Goal: Task Accomplishment & Management: Use online tool/utility

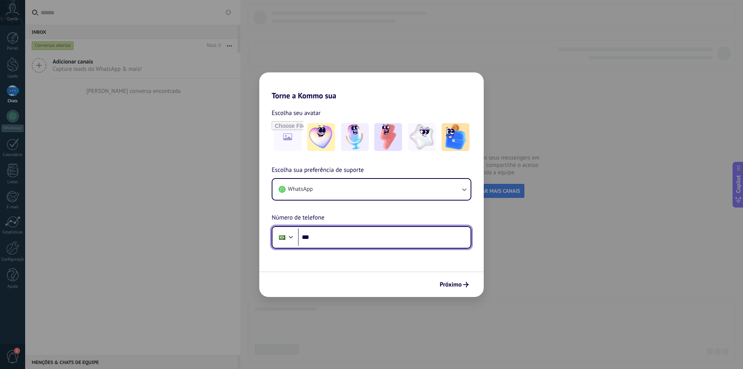
click at [347, 240] on input "***" at bounding box center [384, 237] width 173 height 18
drag, startPoint x: 360, startPoint y: 237, endPoint x: 317, endPoint y: 238, distance: 43.3
click at [317, 238] on input "**********" at bounding box center [384, 237] width 173 height 18
type input "**********"
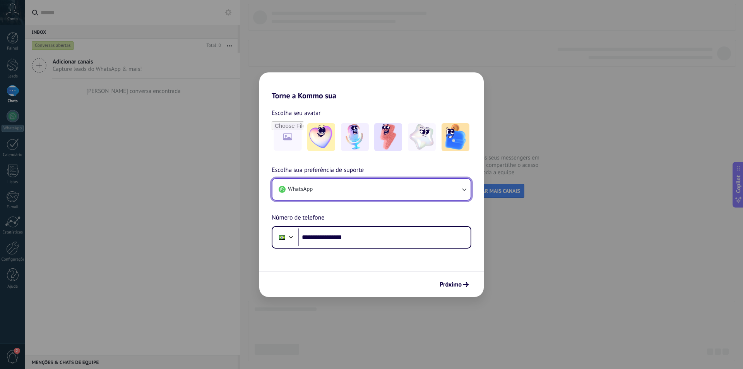
click at [458, 193] on button "WhatsApp" at bounding box center [371, 189] width 198 height 21
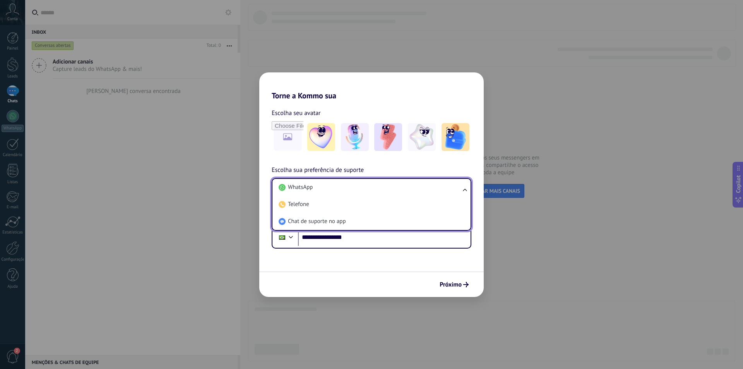
click at [458, 193] on li "WhatsApp" at bounding box center [369, 187] width 189 height 17
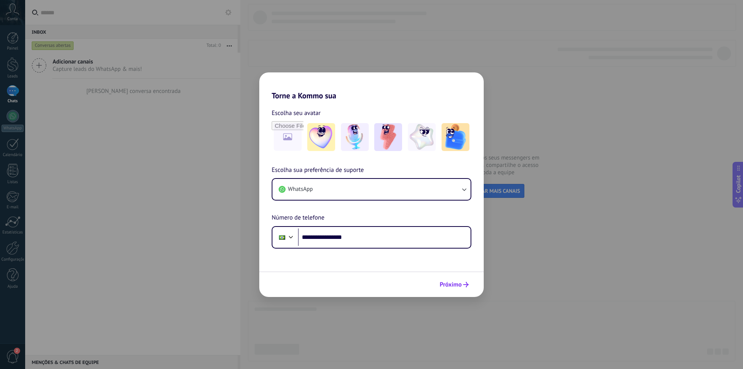
click at [448, 287] on span "Próximo" at bounding box center [450, 284] width 22 height 5
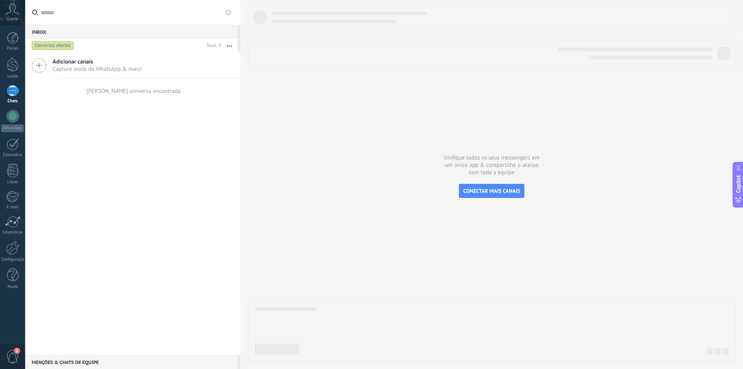
click at [13, 12] on icon at bounding box center [13, 9] width 14 height 12
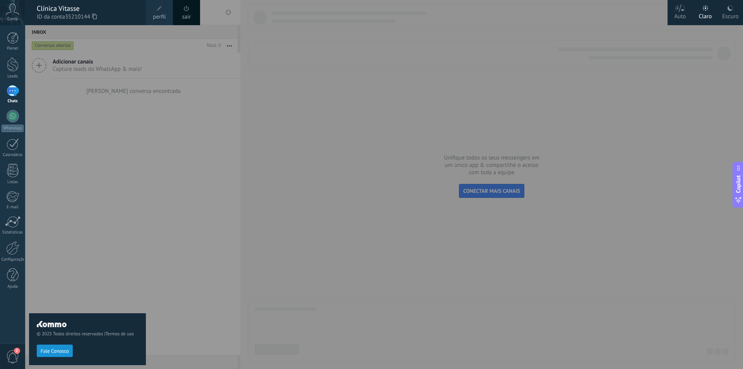
click at [13, 12] on icon at bounding box center [13, 9] width 14 height 12
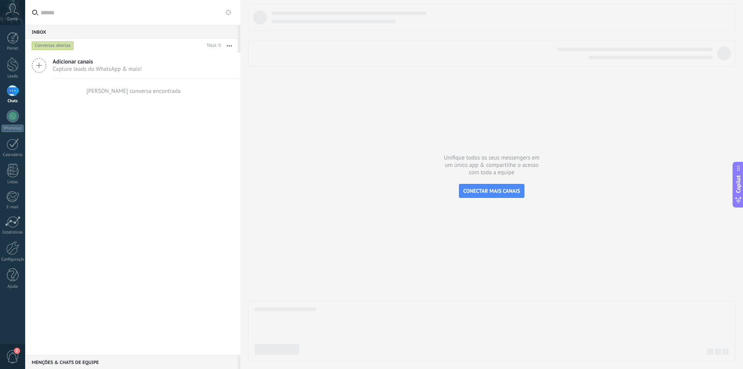
click at [15, 355] on span "2" at bounding box center [12, 357] width 13 height 14
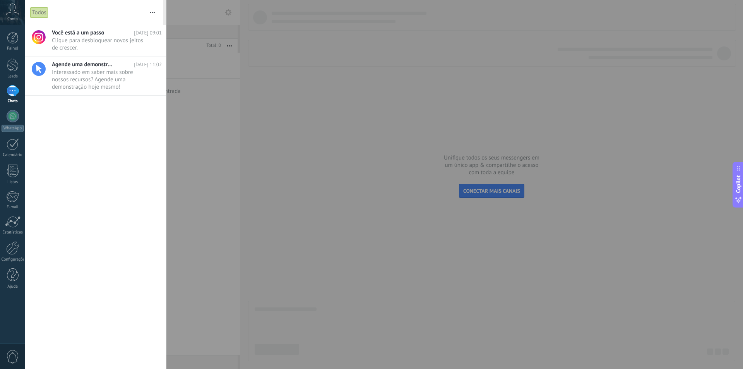
click at [15, 355] on span "0" at bounding box center [12, 357] width 13 height 14
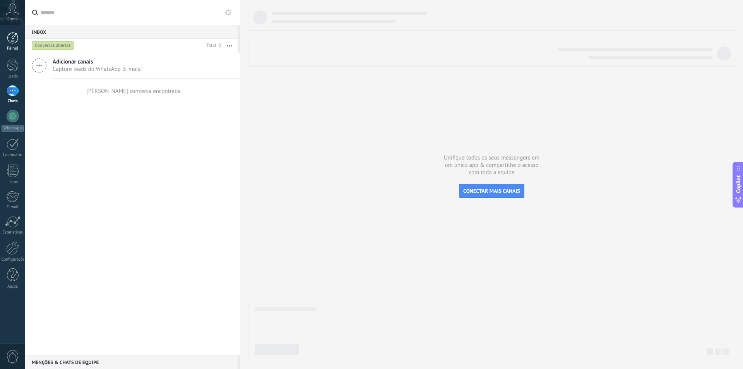
click at [14, 37] on div at bounding box center [13, 38] width 12 height 12
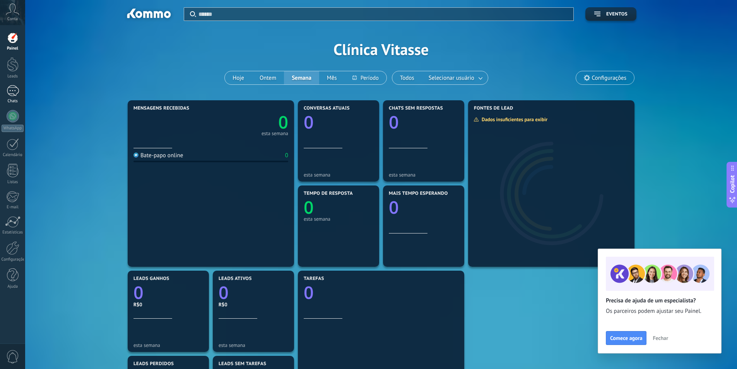
click at [11, 91] on div at bounding box center [13, 90] width 12 height 11
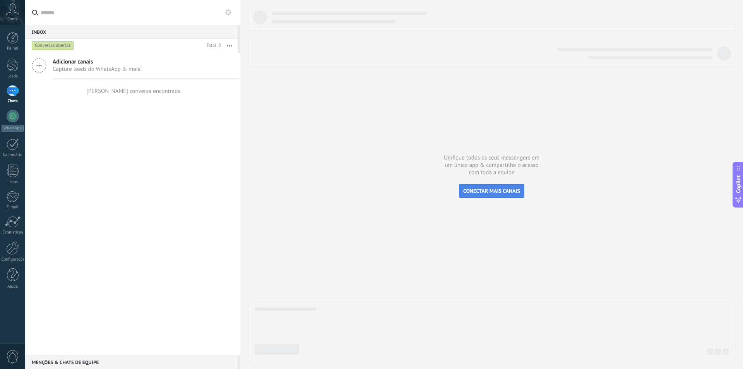
click at [487, 189] on span "CONECTAR MAIS CANAIS" at bounding box center [491, 190] width 57 height 7
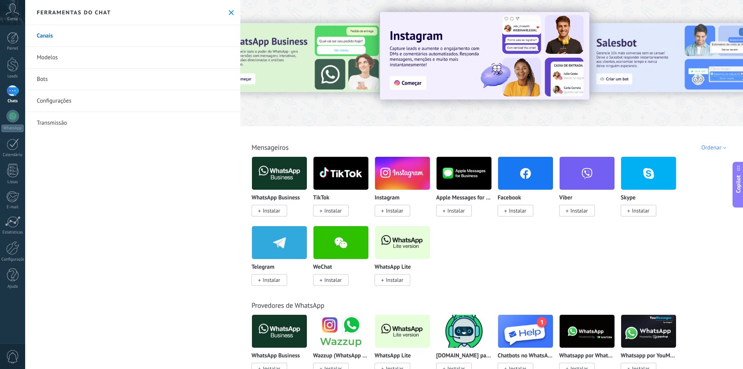
click at [12, 85] on div at bounding box center [13, 91] width 12 height 12
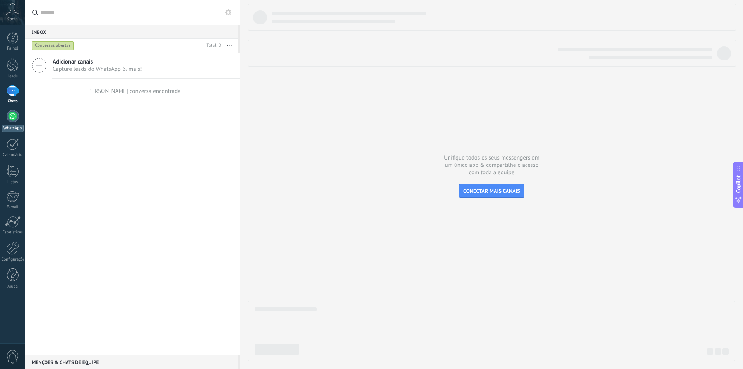
click at [13, 115] on div at bounding box center [13, 116] width 12 height 12
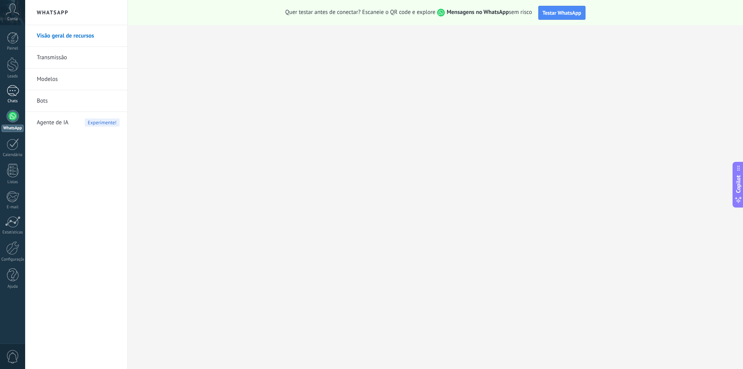
click at [12, 90] on div at bounding box center [13, 90] width 12 height 11
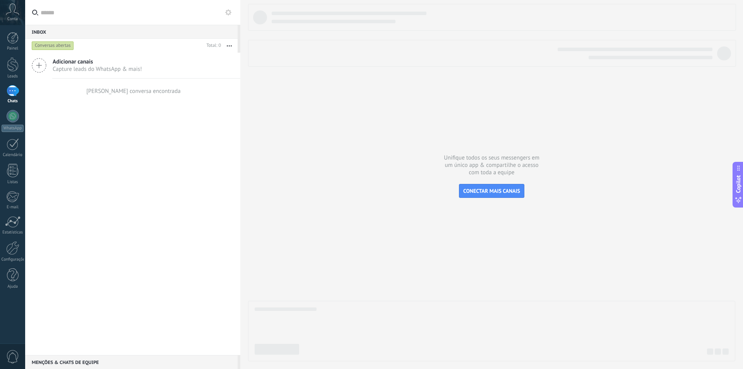
click at [341, 143] on div at bounding box center [491, 182] width 487 height 357
click at [227, 13] on icon at bounding box center [228, 12] width 6 height 6
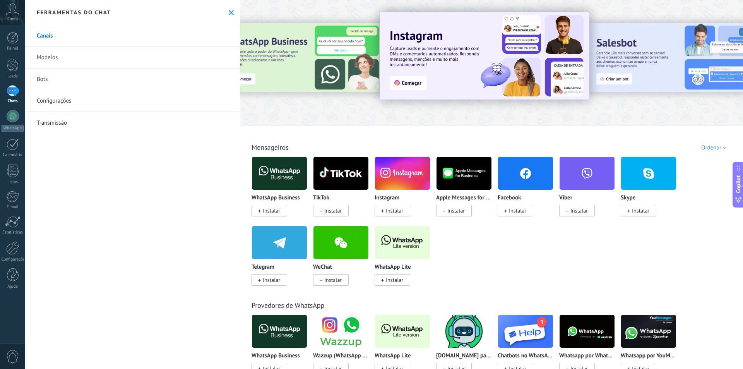
click at [46, 57] on link "Modelos" at bounding box center [132, 58] width 215 height 22
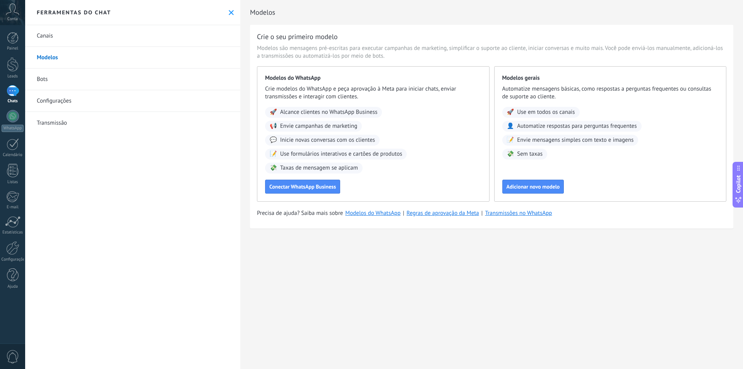
click at [44, 77] on link "Bots" at bounding box center [132, 79] width 215 height 22
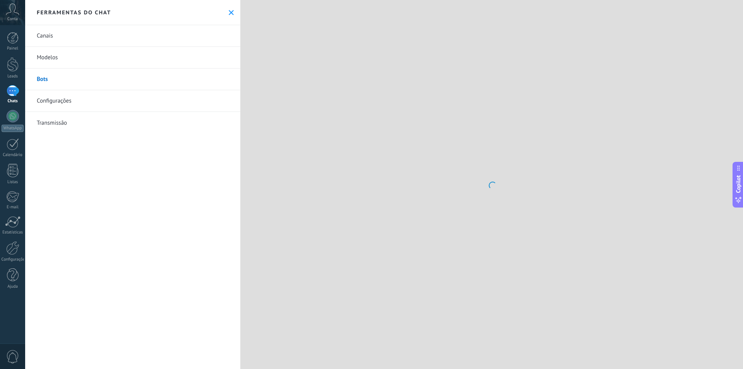
click at [53, 100] on link "Configurações" at bounding box center [132, 101] width 215 height 22
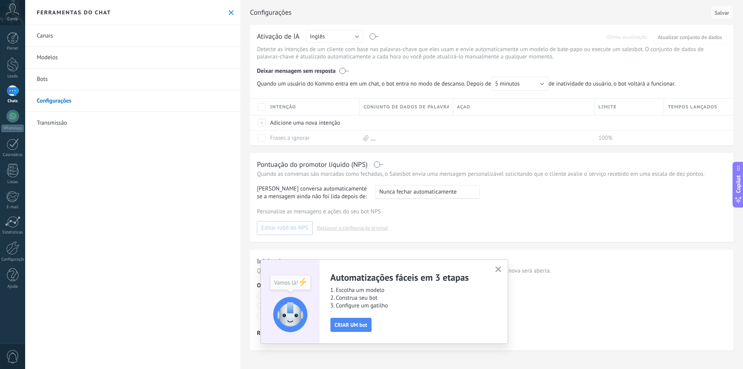
click at [497, 270] on icon "button" at bounding box center [498, 269] width 6 height 6
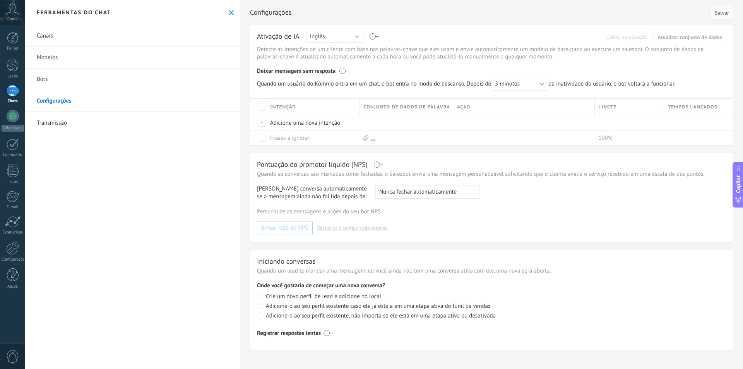
click at [14, 17] on span "Conta" at bounding box center [12, 19] width 10 height 5
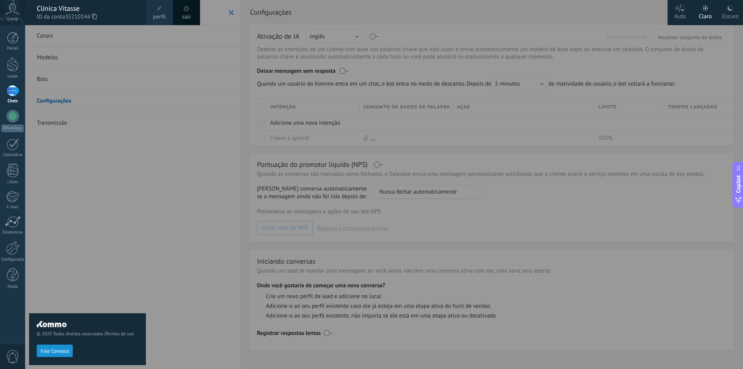
click at [14, 17] on span "Conta" at bounding box center [12, 19] width 10 height 5
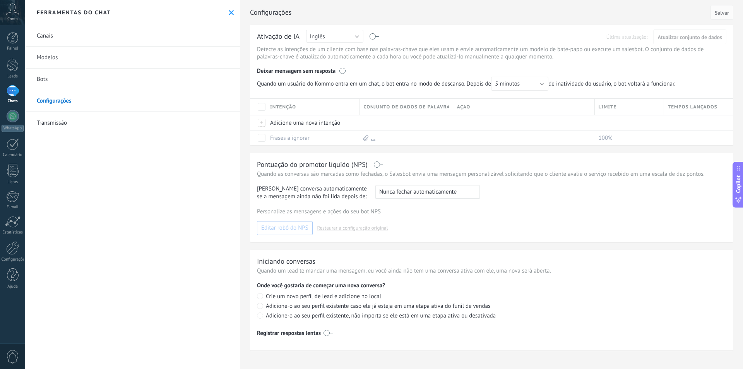
click at [11, 91] on div at bounding box center [13, 90] width 12 height 11
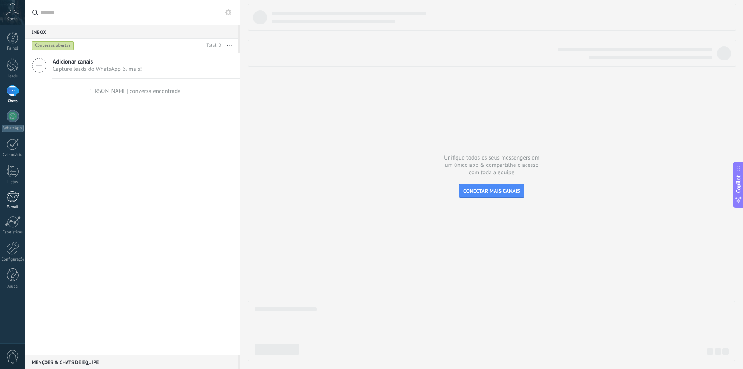
drag, startPoint x: 14, startPoint y: 275, endPoint x: 9, endPoint y: 204, distance: 71.4
click at [9, 204] on link "E-mail" at bounding box center [12, 200] width 25 height 19
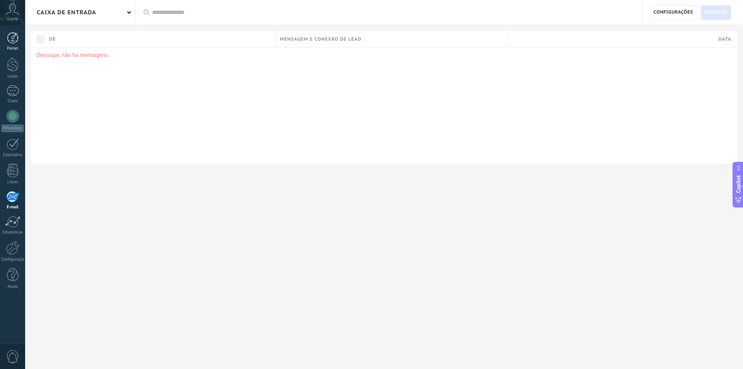
click at [11, 40] on div at bounding box center [13, 38] width 12 height 12
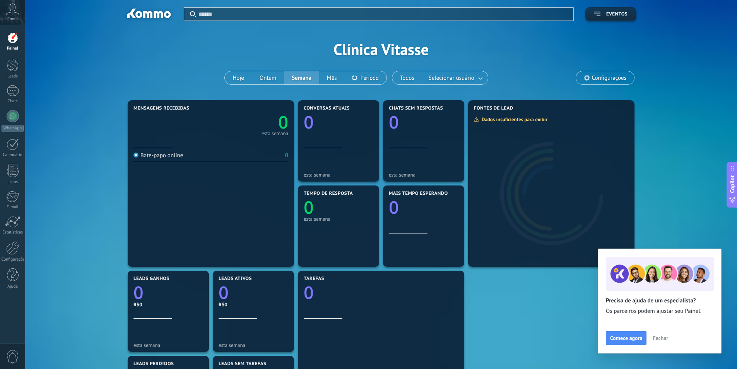
click at [644, 300] on h2 "Precisa de ajuda de um especialista?" at bounding box center [660, 300] width 108 height 7
click at [628, 337] on span "Comece agora" at bounding box center [626, 337] width 32 height 5
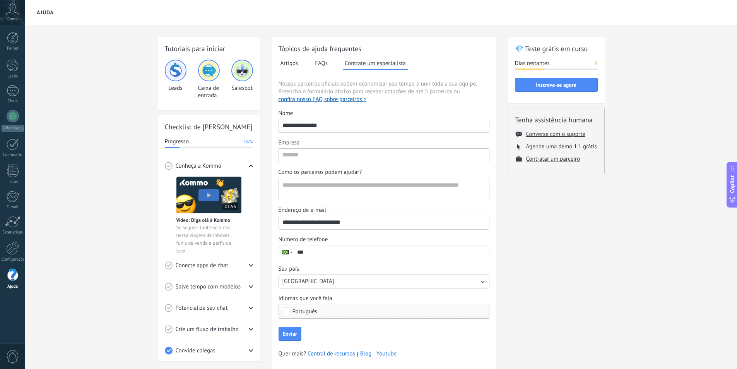
click at [211, 197] on img at bounding box center [208, 194] width 65 height 37
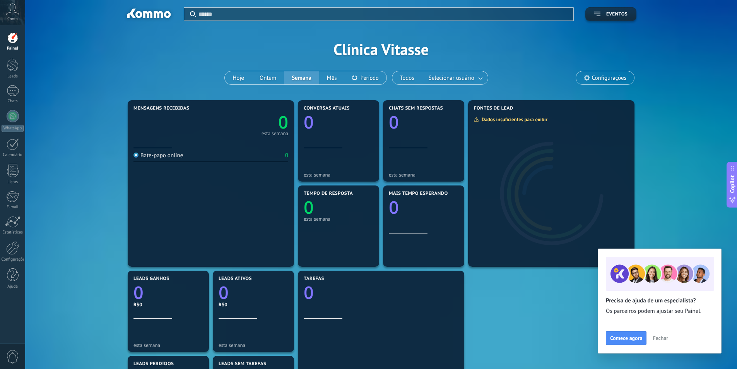
click at [626, 329] on div "Precisa de ajuda de um especialista? Os parceiros podem ajustar seu Painel. Com…" at bounding box center [660, 318] width 108 height 54
click at [625, 334] on button "Comece agora" at bounding box center [626, 338] width 41 height 14
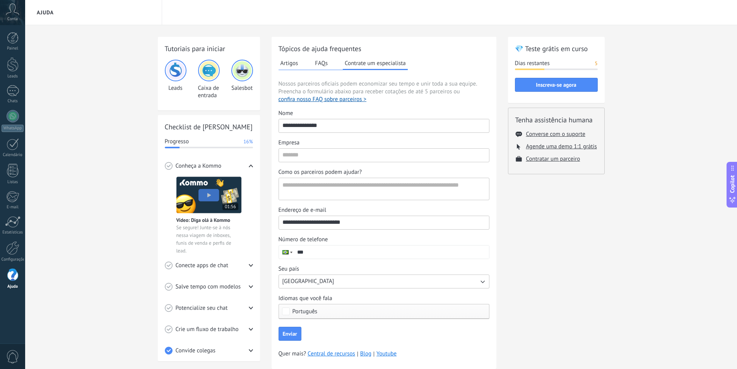
click at [252, 263] on icon at bounding box center [251, 265] width 4 height 4
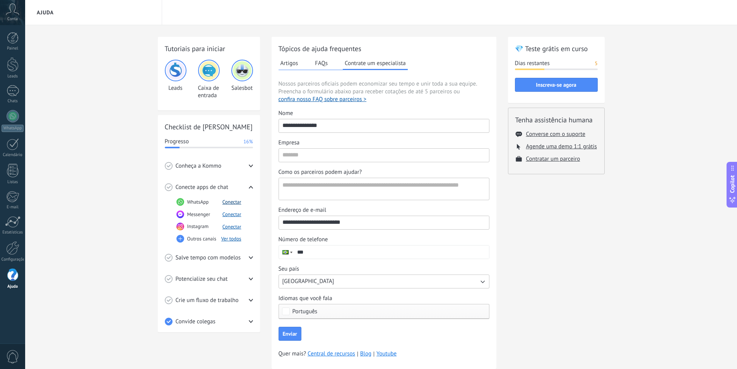
click at [230, 200] on button "Conectar" at bounding box center [231, 201] width 19 height 7
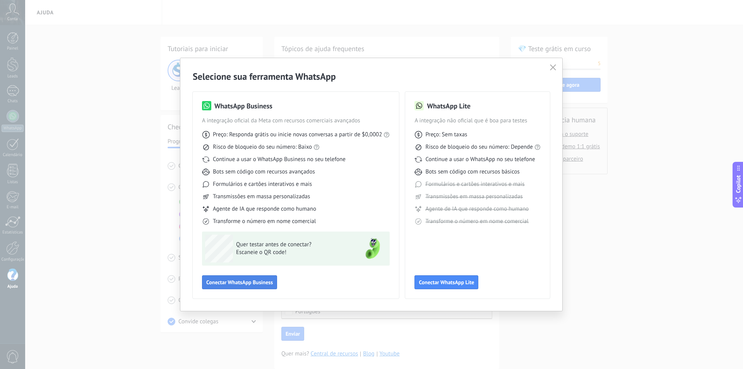
click at [263, 280] on span "Conectar WhatsApp Business" at bounding box center [239, 281] width 67 height 5
click at [249, 280] on span "Conectar WhatsApp Business" at bounding box center [239, 281] width 67 height 5
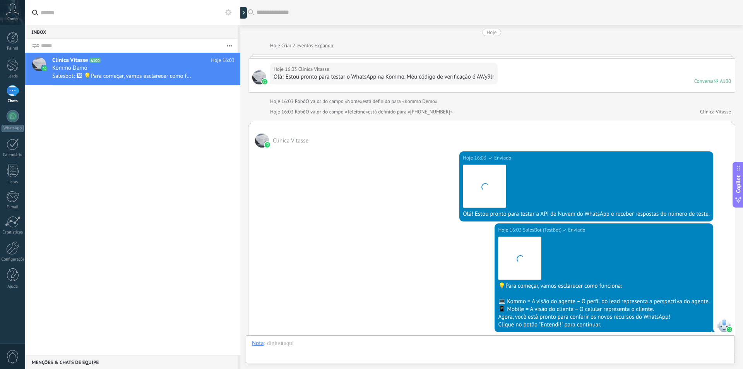
scroll to position [121, 0]
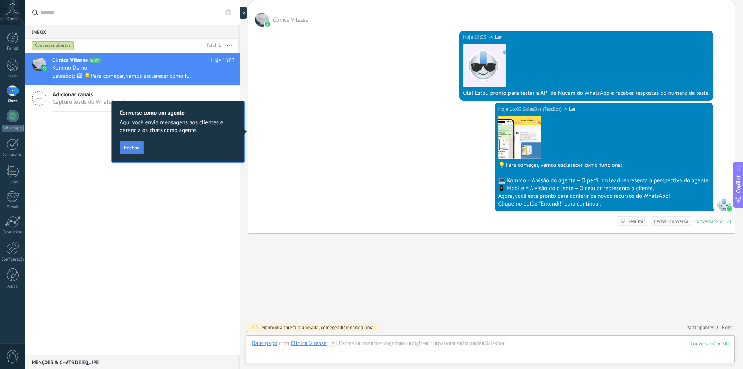
click at [135, 147] on span "Fechar" at bounding box center [131, 147] width 15 height 5
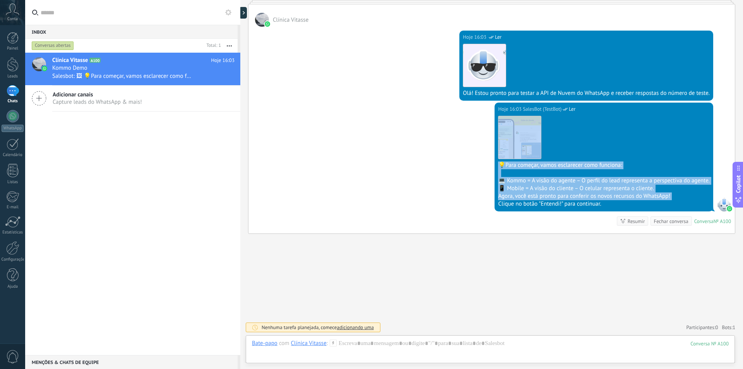
drag, startPoint x: 407, startPoint y: 150, endPoint x: 412, endPoint y: 209, distance: 59.0
click at [412, 209] on div "Hoje 16:03 SalesBot (TestBot) Ler Download 💡Para começar, vamos esclarecer como…" at bounding box center [491, 168] width 486 height 131
click at [243, 14] on div at bounding box center [245, 13] width 12 height 12
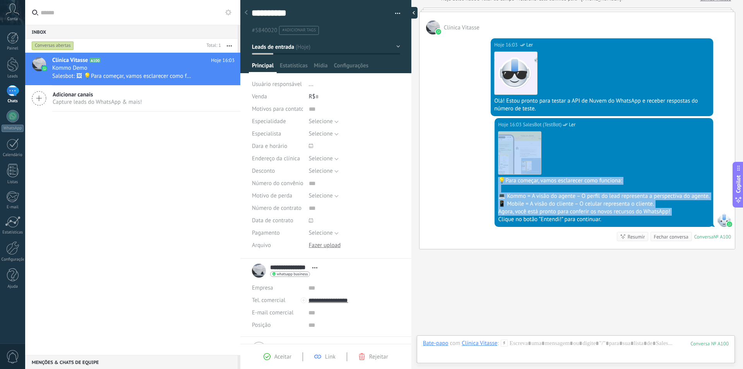
scroll to position [12, 0]
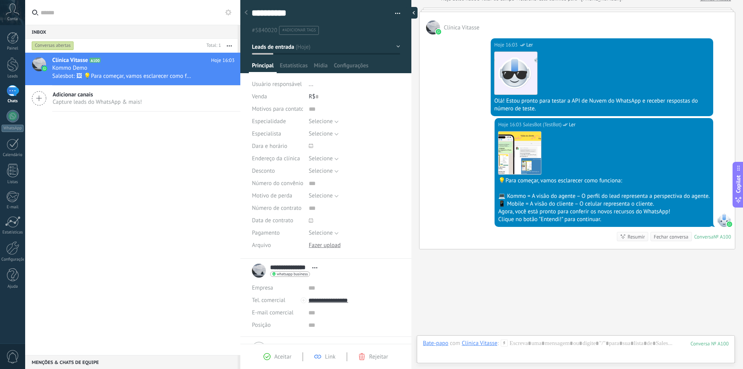
click at [243, 14] on div at bounding box center [246, 12] width 11 height 15
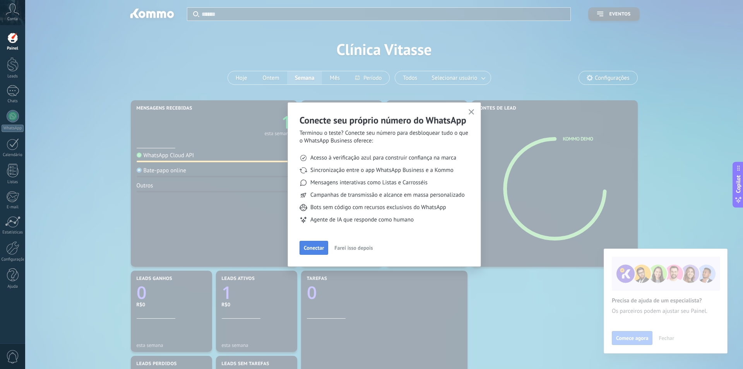
click at [320, 249] on span "Conectar" at bounding box center [314, 247] width 20 height 5
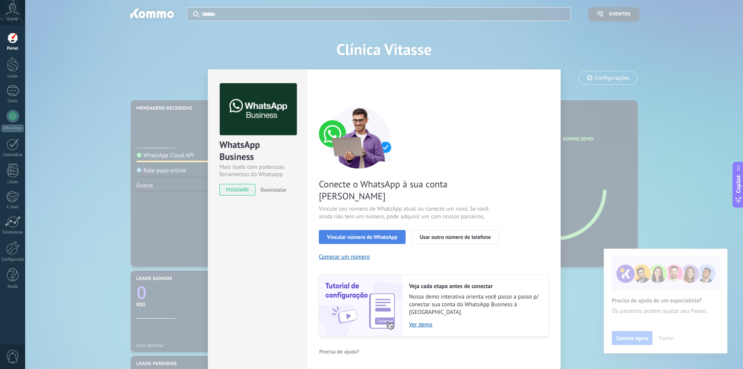
click at [371, 234] on span "Vincular número do WhatsApp" at bounding box center [362, 236] width 70 height 5
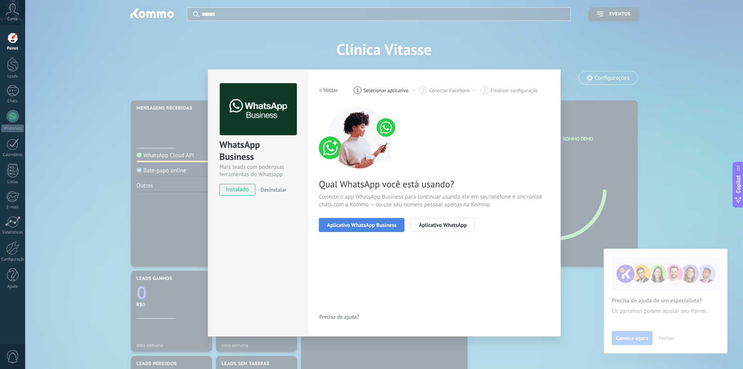
click at [382, 224] on span "Aplicativo WhatsApp Business" at bounding box center [361, 224] width 69 height 5
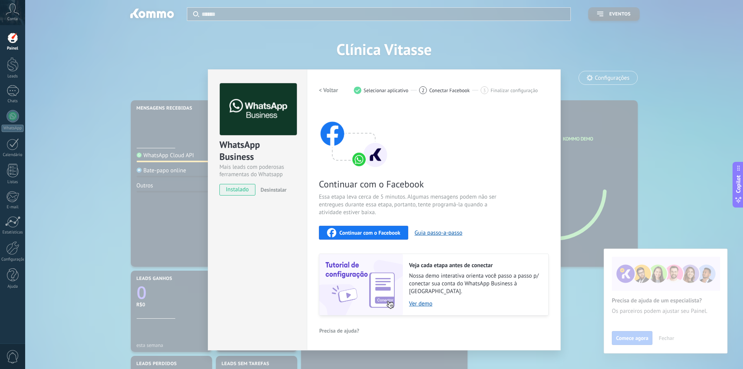
click at [624, 101] on div "WhatsApp Business Mais leads com poderosas ferramentas do Whatsapp instalado De…" at bounding box center [384, 184] width 718 height 369
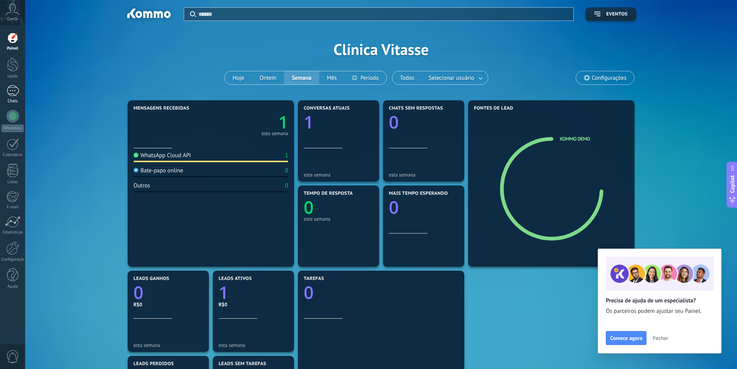
click at [12, 90] on div at bounding box center [13, 90] width 12 height 11
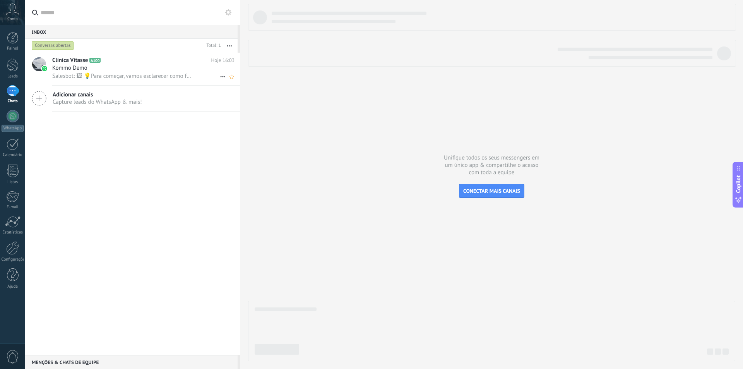
click at [123, 72] on div "Salesbot: 🖼 💡Para começar, vamos esclarecer como funciona: 💻 Kommo = A visão do…" at bounding box center [143, 76] width 182 height 8
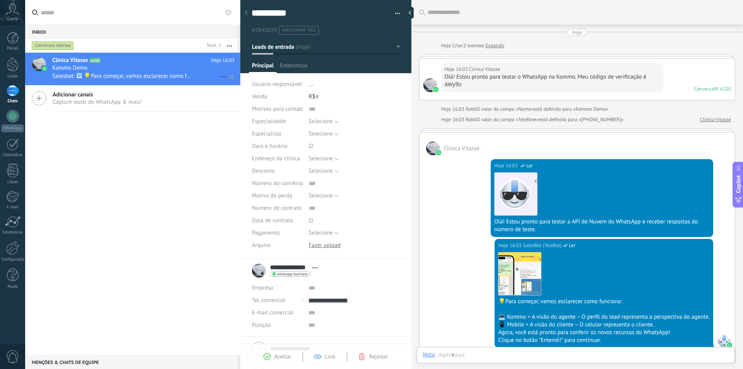
scroll to position [120, 0]
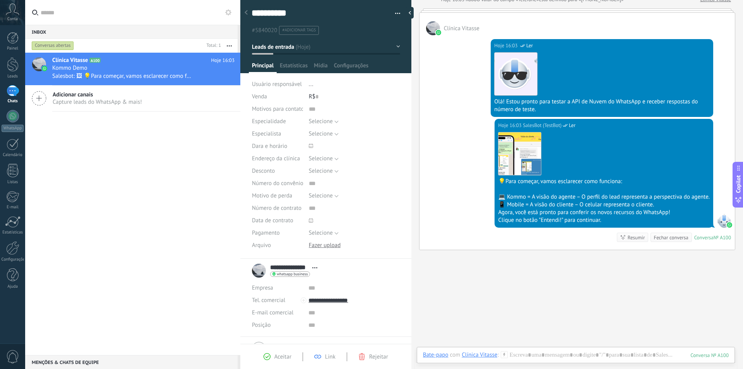
click at [554, 296] on div "Buscar Carregar mais Hoje Hoje Criar: 2 eventos Expandir Hoje 16:03 Clínica Vit…" at bounding box center [577, 132] width 332 height 505
click at [550, 220] on div "Clique no botão "Entendi!" para continuar." at bounding box center [604, 220] width 212 height 8
click at [412, 11] on div at bounding box center [412, 13] width 12 height 12
type textarea "**********"
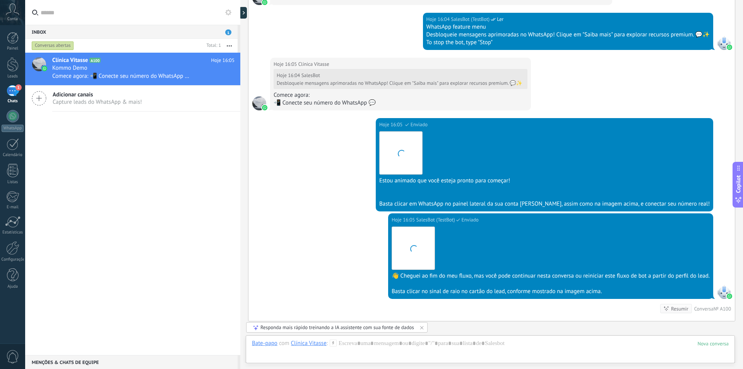
scroll to position [480, 0]
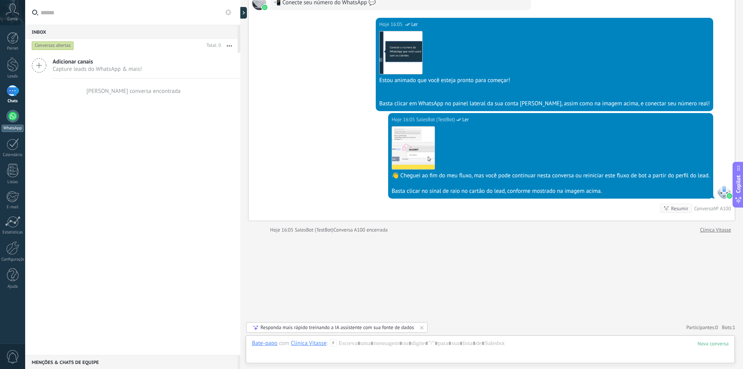
click at [13, 114] on div at bounding box center [13, 116] width 12 height 12
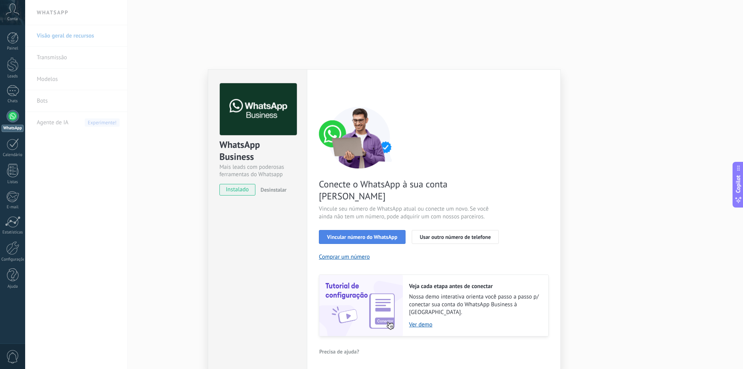
click at [375, 234] on span "Vincular número do WhatsApp" at bounding box center [362, 236] width 70 height 5
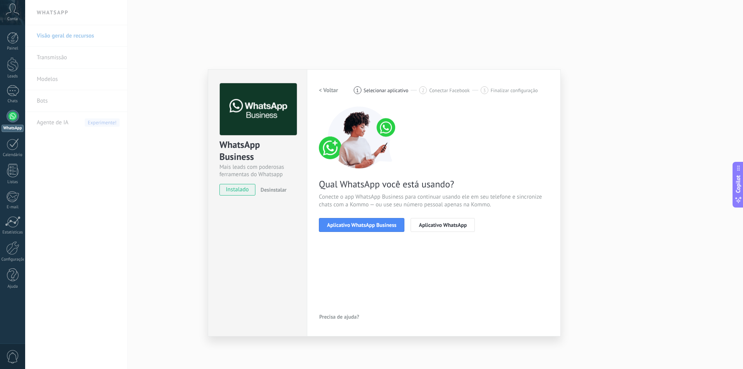
click at [375, 226] on span "Aplicativo WhatsApp Business" at bounding box center [361, 224] width 69 height 5
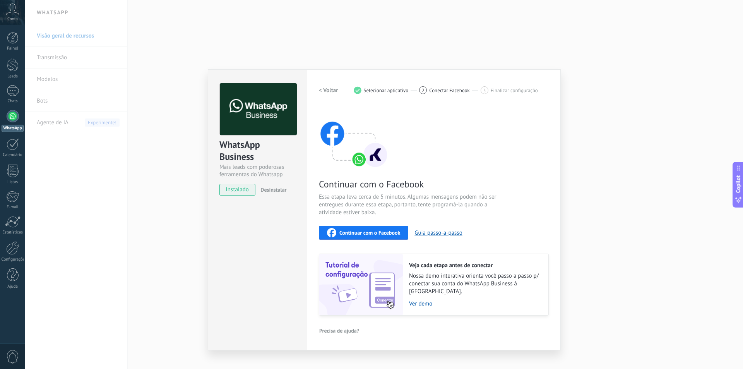
click at [612, 178] on div "WhatsApp Business Mais leads com poderosas ferramentas do Whatsapp instalado De…" at bounding box center [384, 184] width 718 height 369
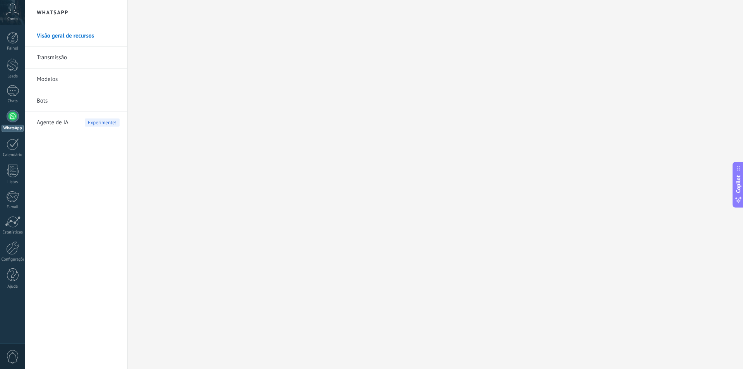
click at [16, 117] on div at bounding box center [13, 116] width 12 height 12
click at [9, 114] on div at bounding box center [13, 116] width 12 height 12
click at [48, 56] on link "Transmissão" at bounding box center [78, 58] width 83 height 22
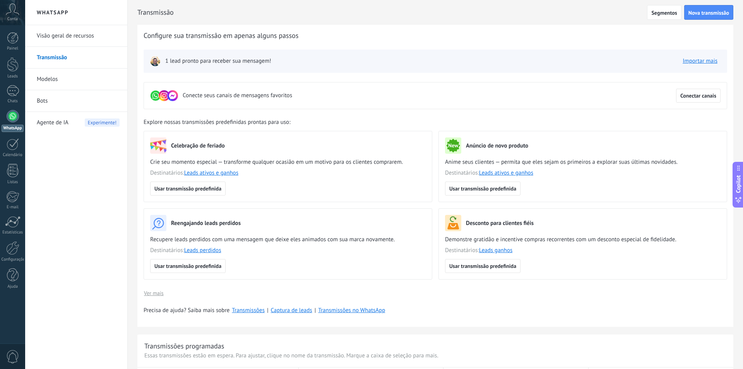
click at [66, 32] on link "Visão geral de recursos" at bounding box center [78, 36] width 83 height 22
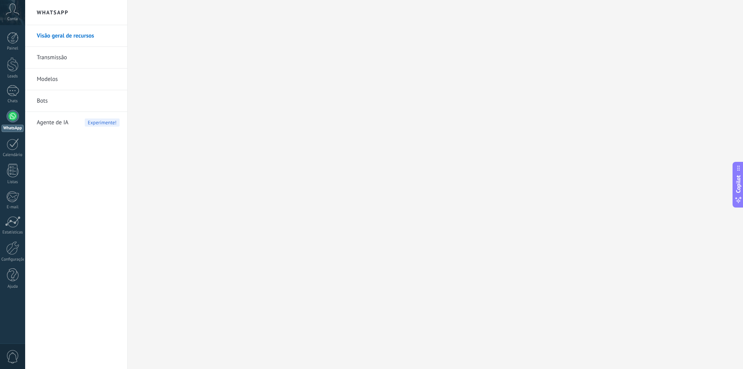
click at [16, 119] on div at bounding box center [13, 116] width 12 height 12
click at [16, 91] on div "1" at bounding box center [13, 90] width 12 height 11
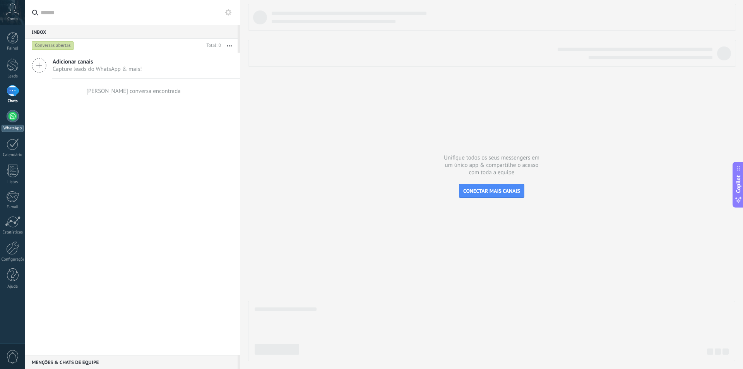
click at [14, 120] on div at bounding box center [13, 116] width 12 height 12
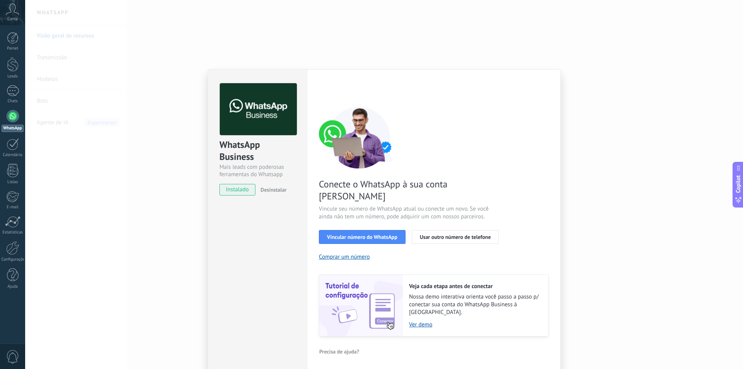
click at [150, 178] on div "WhatsApp Business Mais leads com poderosas ferramentas do Whatsapp instalado De…" at bounding box center [384, 184] width 718 height 369
click at [14, 42] on div at bounding box center [13, 38] width 12 height 12
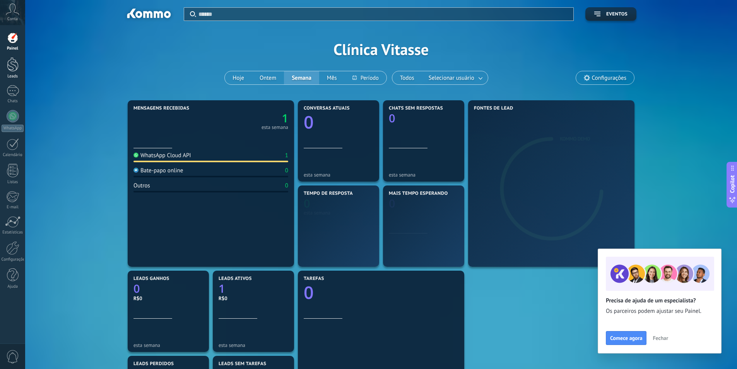
click at [15, 70] on div at bounding box center [13, 64] width 12 height 14
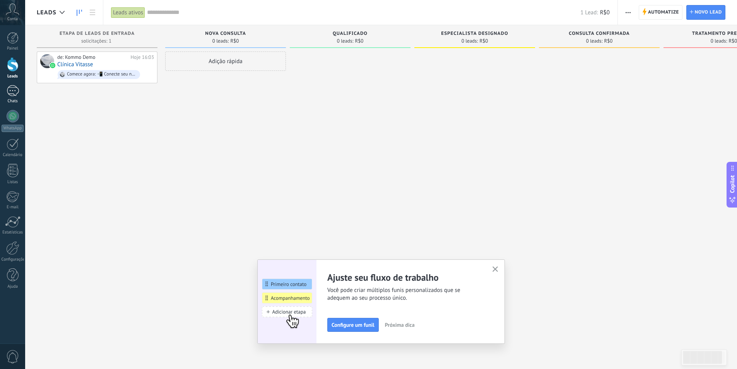
click at [16, 91] on div "1" at bounding box center [13, 90] width 12 height 11
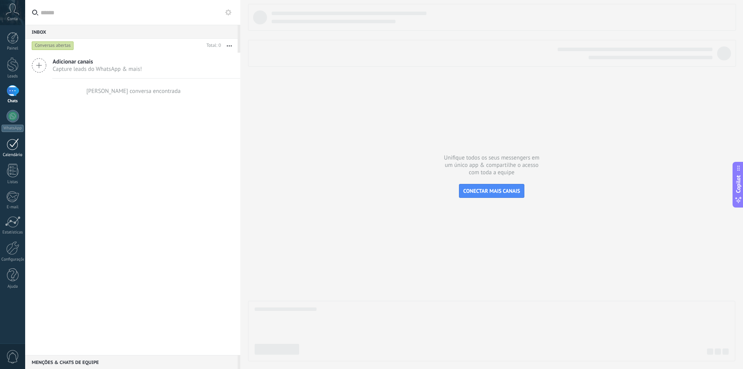
click at [15, 147] on div at bounding box center [13, 144] width 12 height 12
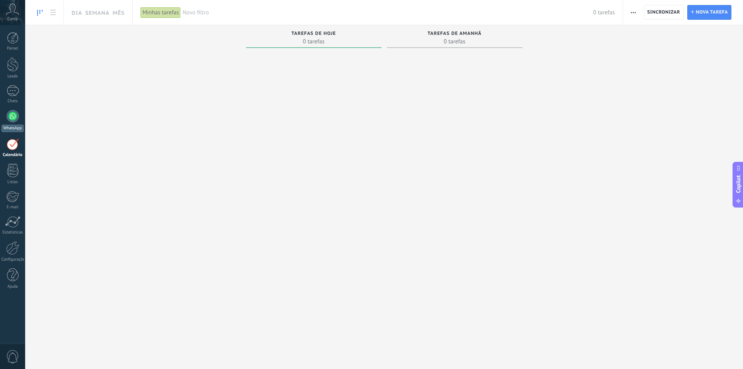
click at [11, 119] on div at bounding box center [13, 116] width 12 height 12
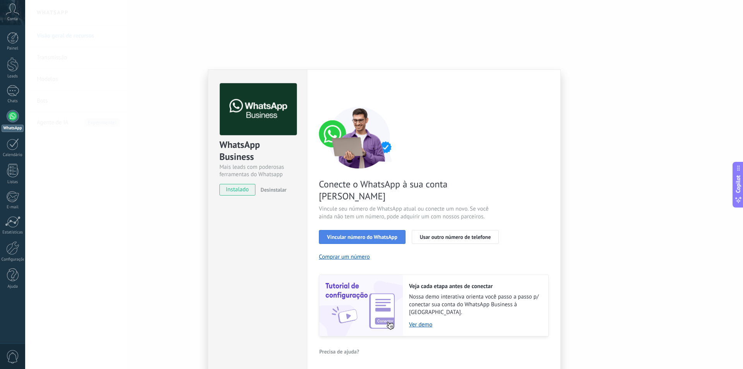
click at [379, 234] on span "Vincular número do WhatsApp" at bounding box center [362, 236] width 70 height 5
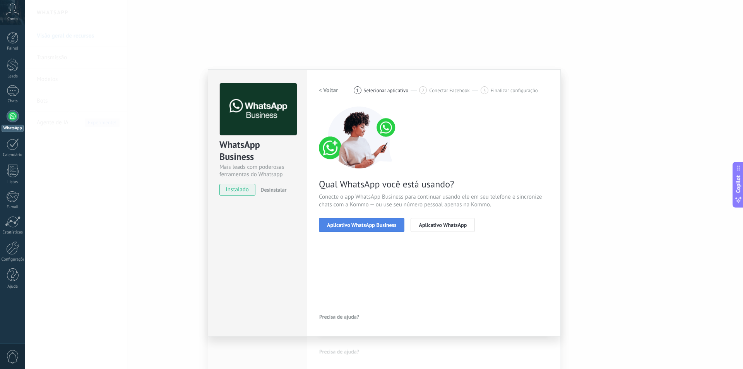
click at [383, 224] on span "Aplicativo WhatsApp Business" at bounding box center [361, 224] width 69 height 5
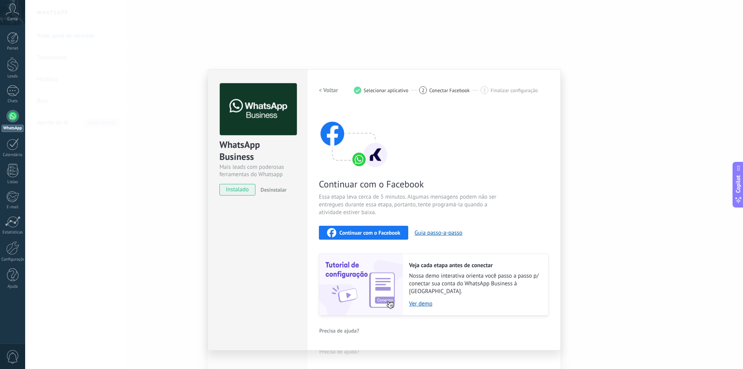
click at [382, 230] on span "Continuar com o Facebook" at bounding box center [369, 232] width 61 height 5
click at [181, 29] on div "WhatsApp Business Mais leads com poderosas ferramentas do Whatsapp instalado De…" at bounding box center [384, 184] width 718 height 369
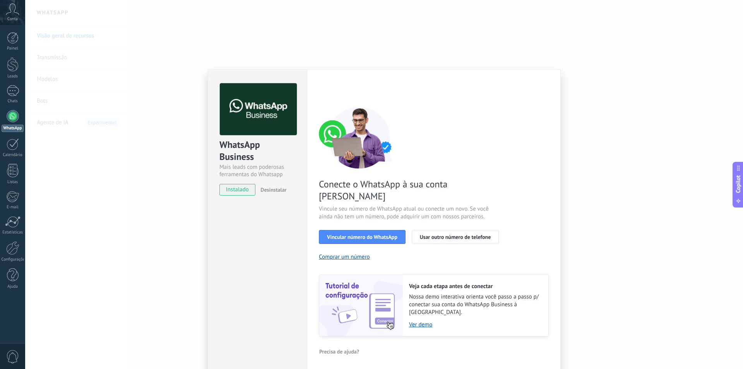
click at [134, 107] on div "WhatsApp Business Mais leads com poderosas ferramentas do Whatsapp instalado De…" at bounding box center [384, 184] width 718 height 369
click at [615, 208] on div "WhatsApp Business Mais leads com poderosas ferramentas do Whatsapp instalado De…" at bounding box center [384, 184] width 718 height 369
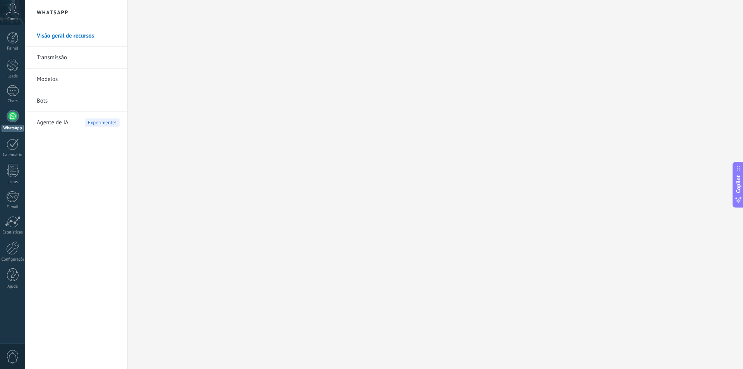
click at [10, 117] on div at bounding box center [13, 116] width 12 height 12
click at [13, 96] on div "1" at bounding box center [13, 90] width 12 height 11
